Goal: Task Accomplishment & Management: Use online tool/utility

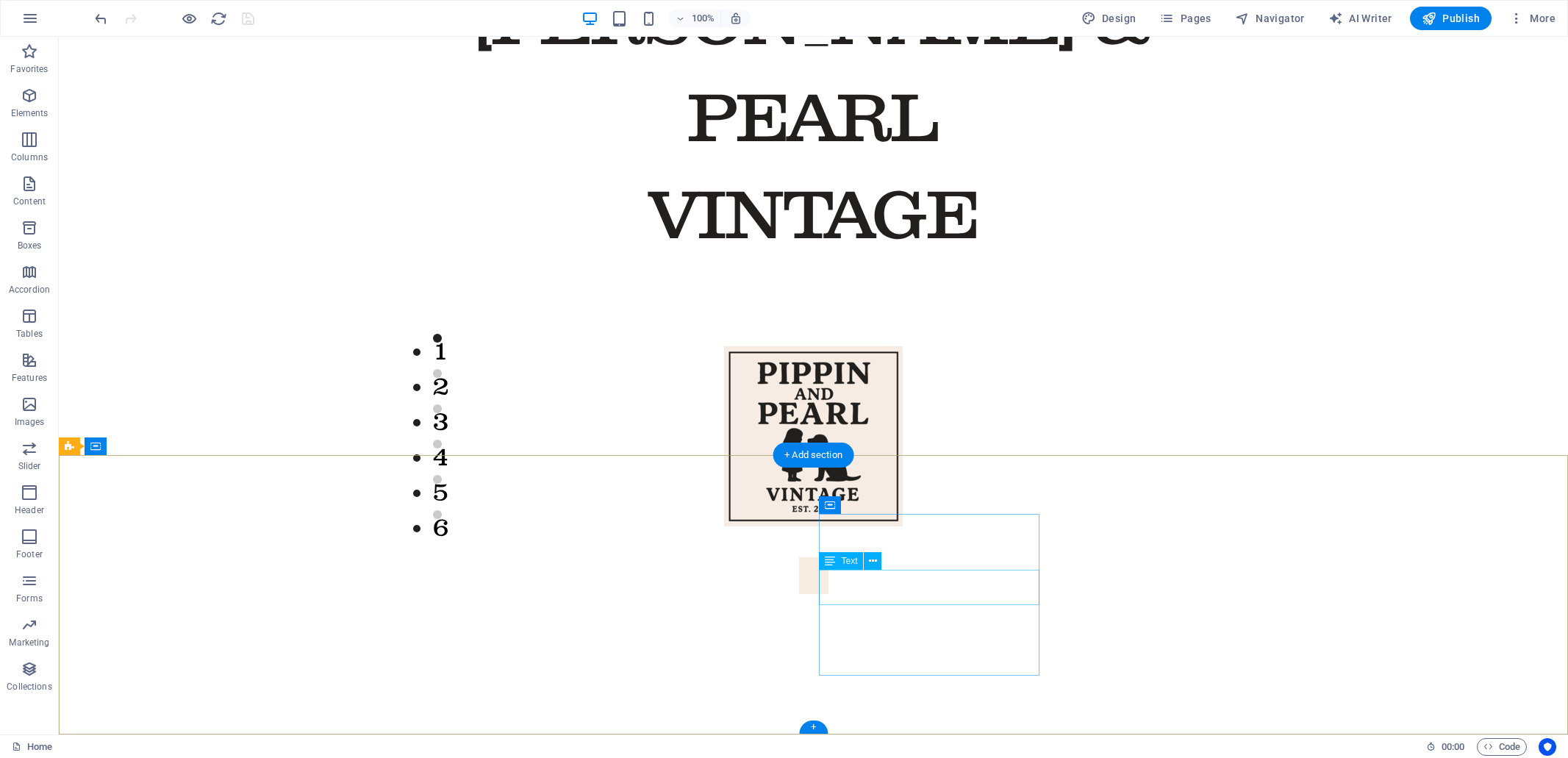
scroll to position [1119, 0]
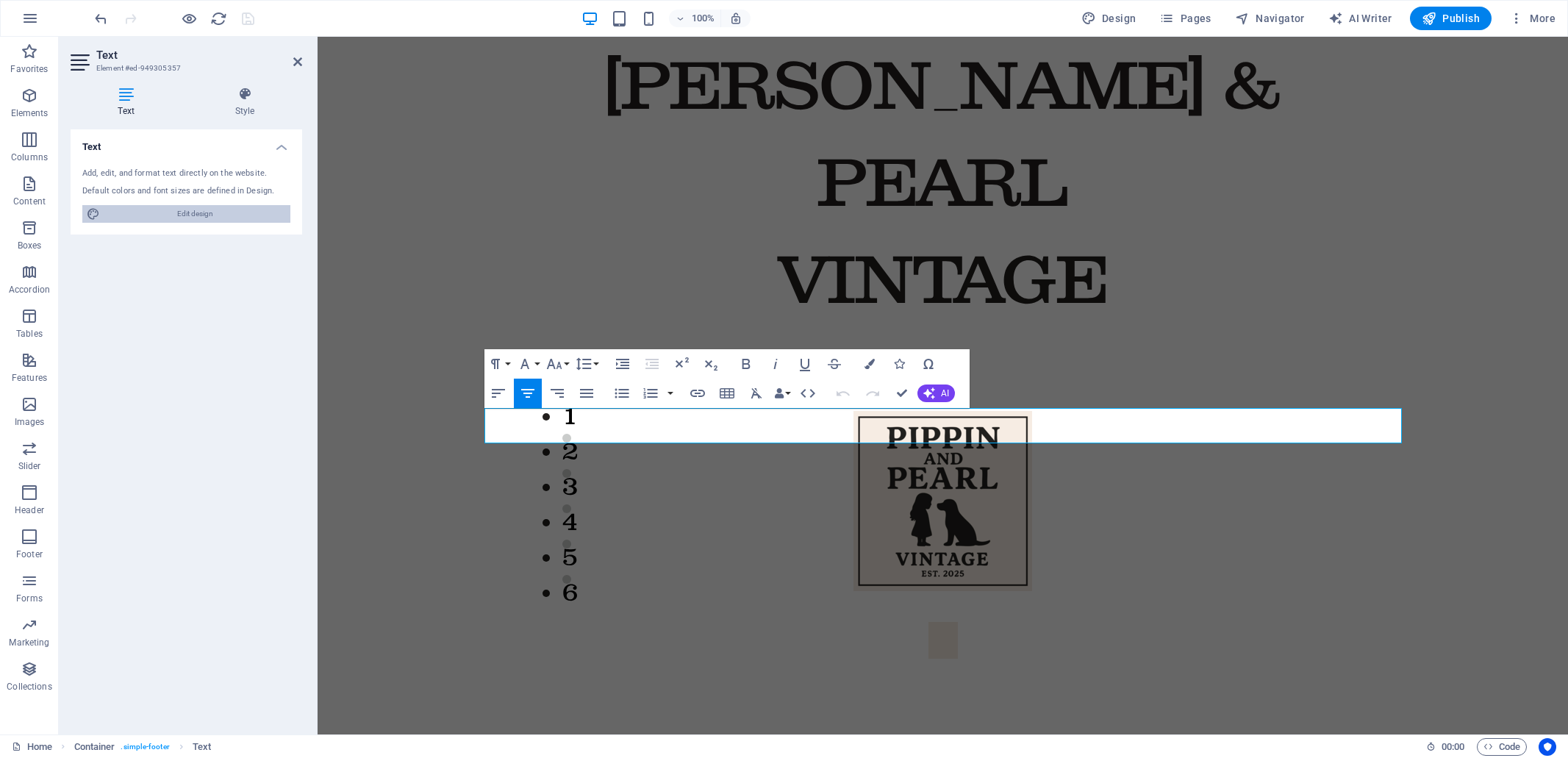
click at [197, 215] on span "Edit design" at bounding box center [196, 214] width 182 height 18
select select "rem"
select select "300"
select select "px"
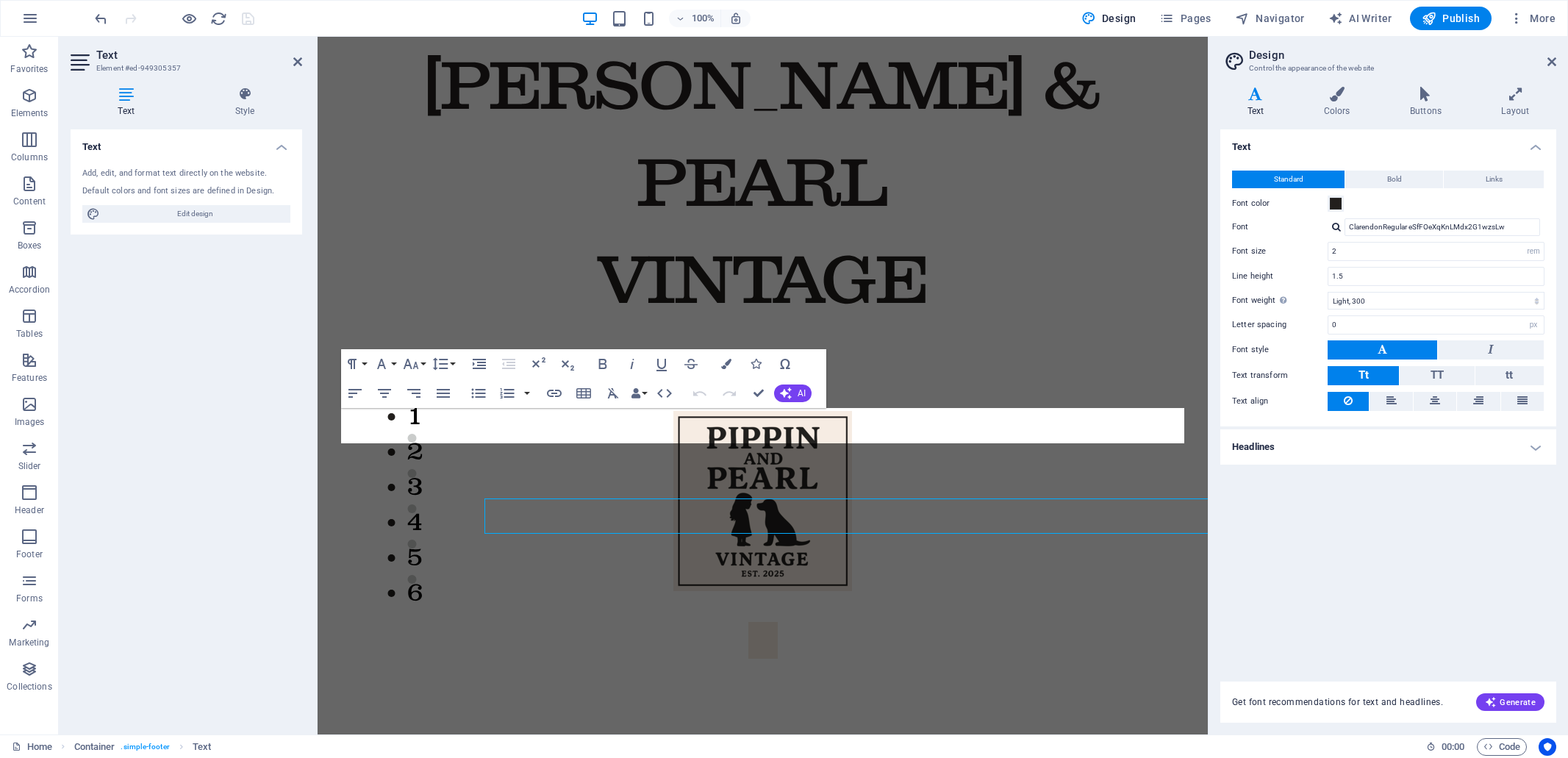
scroll to position [953, 0]
